Goal: Information Seeking & Learning: Learn about a topic

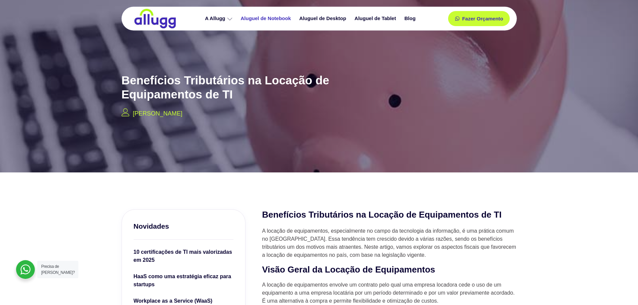
click at [268, 19] on link "Aluguel de Notebook" at bounding box center [267, 19] width 59 height 12
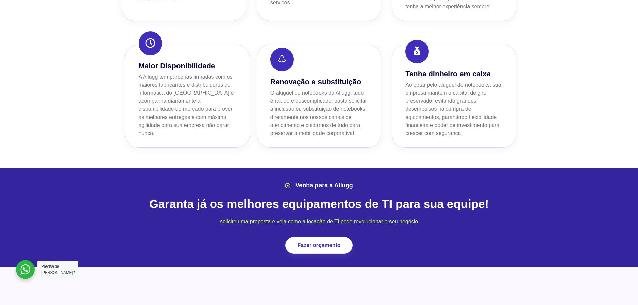
scroll to position [636, 0]
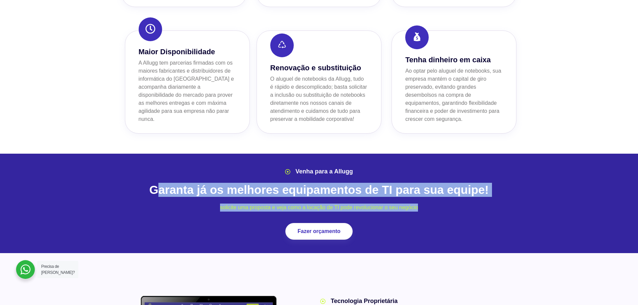
drag, startPoint x: 156, startPoint y: 170, endPoint x: 500, endPoint y: 211, distance: 347.1
click at [500, 211] on div "Venha para a Allugg Garanta já os melhores equipamentos de TI para sua equipe! …" at bounding box center [319, 203] width 402 height 79
click at [503, 209] on div "Venha para a Allugg Garanta já os melhores equipamentos de TI para sua equipe! …" at bounding box center [319, 203] width 402 height 79
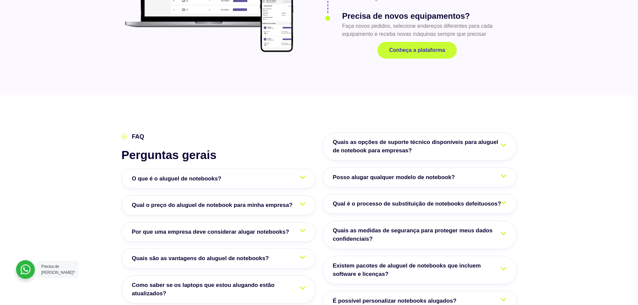
scroll to position [1139, 0]
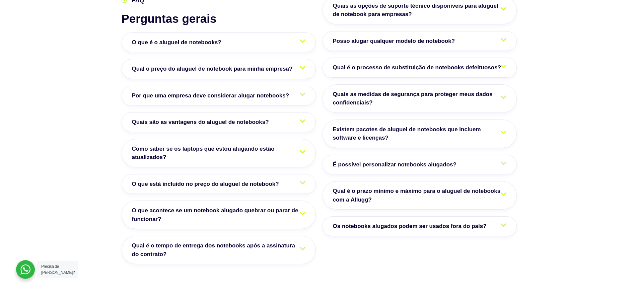
click at [233, 65] on span "Qual o preço do aluguel de notebook para minha empresa?" at bounding box center [214, 69] width 164 height 9
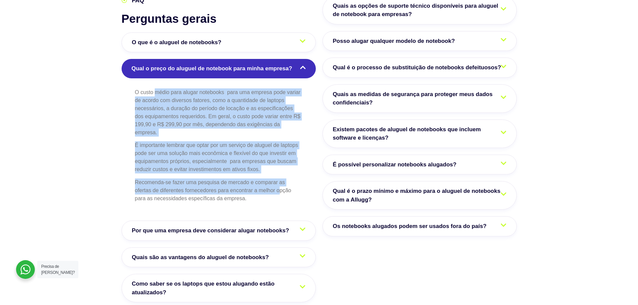
drag, startPoint x: 183, startPoint y: 81, endPoint x: 279, endPoint y: 170, distance: 130.6
click at [279, 172] on div "O custo médio para alugar notebooks para uma empresa pode variar de acordo com …" at bounding box center [219, 151] width 194 height 132
click at [269, 156] on p "É importante lembrar que optar por um serviço de aluguel de laptops pode ser um…" at bounding box center [218, 157] width 167 height 32
drag, startPoint x: 136, startPoint y: 75, endPoint x: 265, endPoint y: 191, distance: 173.8
click at [265, 191] on div "O custo médio para alugar notebooks para uma empresa pode variar de acordo com …" at bounding box center [219, 151] width 194 height 132
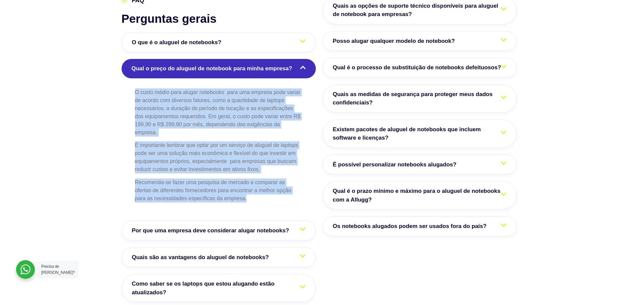
click at [265, 184] on p "Recomenda-se fazer uma pesquisa de mercado e comparar as ofertas de diferentes …" at bounding box center [218, 191] width 167 height 24
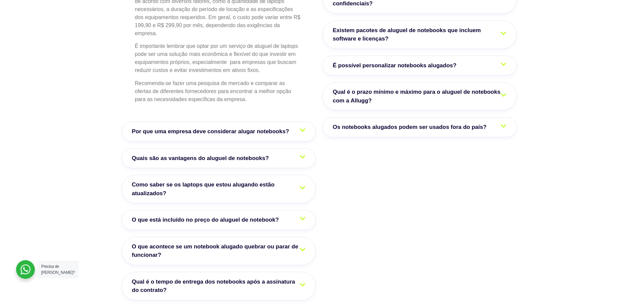
scroll to position [1239, 0]
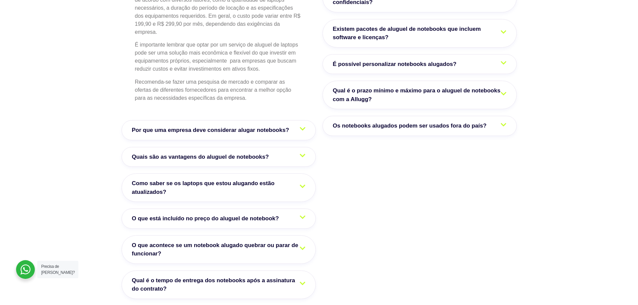
click at [257, 209] on link "O que está incluído no preço do aluguel de notebook?" at bounding box center [219, 219] width 194 height 20
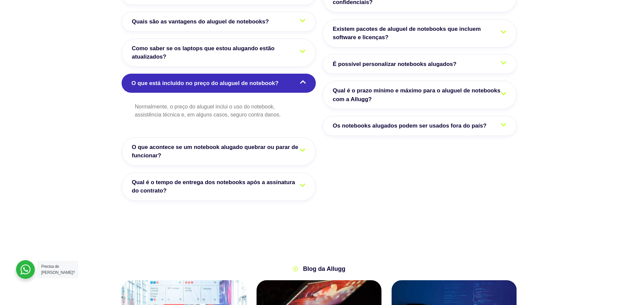
scroll to position [1236, 0]
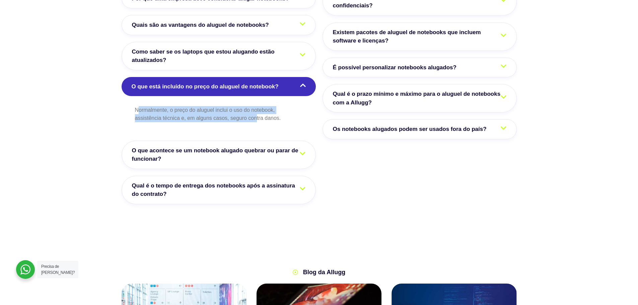
drag, startPoint x: 245, startPoint y: 105, endPoint x: 257, endPoint y: 108, distance: 12.1
click at [257, 108] on div "Normalmente, o preço do aluguel inclui o uso do notebook, assistência técnica e…" at bounding box center [219, 120] width 194 height 34
drag, startPoint x: 257, startPoint y: 108, endPoint x: 409, endPoint y: 5, distance: 183.5
click at [258, 108] on div "Normalmente, o preço do aluguel inclui o uso do notebook, assistência técnica e…" at bounding box center [219, 120] width 194 height 34
